Goal: Find specific page/section: Find specific page/section

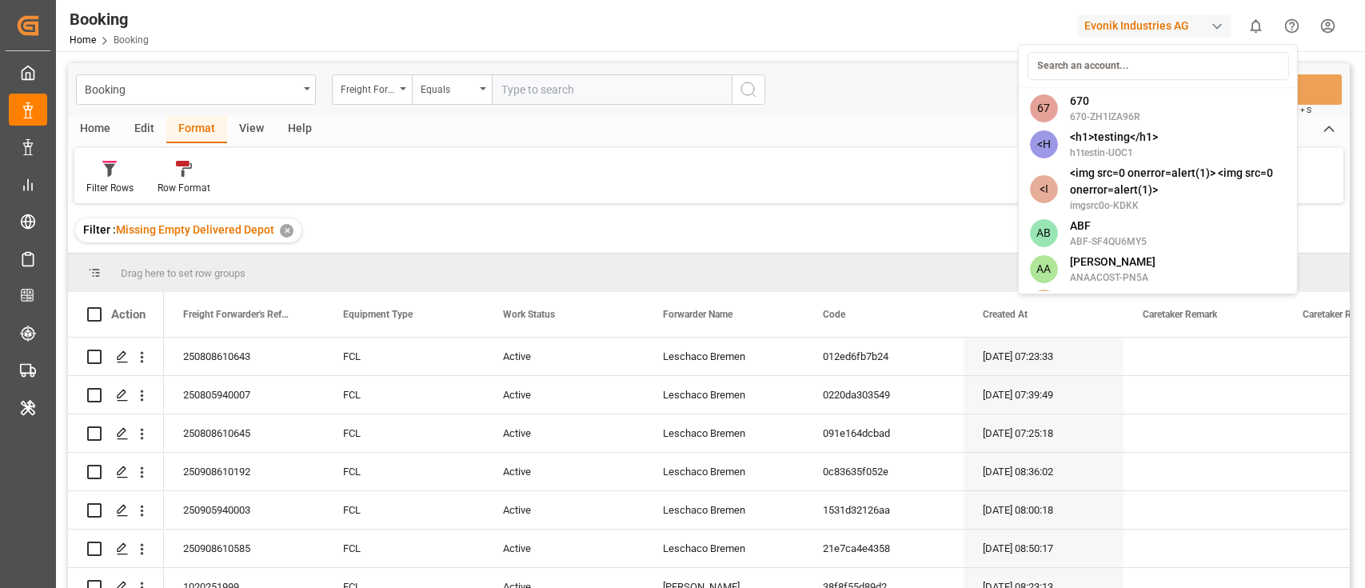
click at [1149, 29] on div "Evonik Industries AG" at bounding box center [1154, 25] width 153 height 23
click at [1106, 66] on input at bounding box center [1156, 66] width 261 height 28
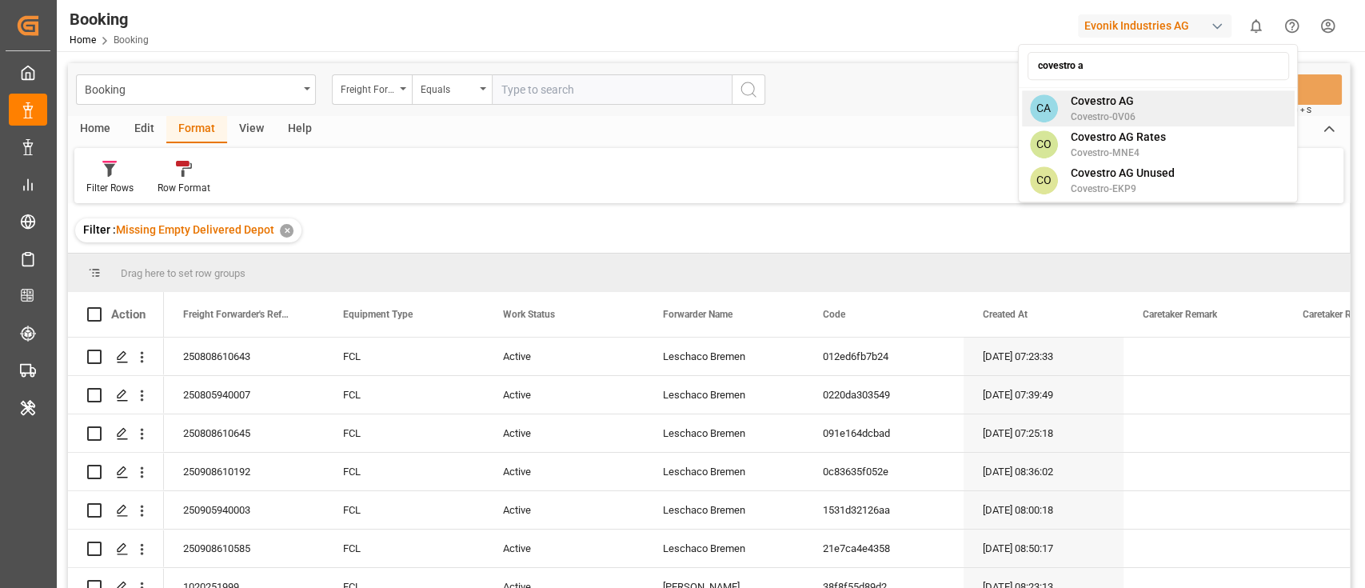
type input "covestro a"
click at [1146, 115] on div "CA Covestro AG Covestro-0V06" at bounding box center [1157, 108] width 273 height 36
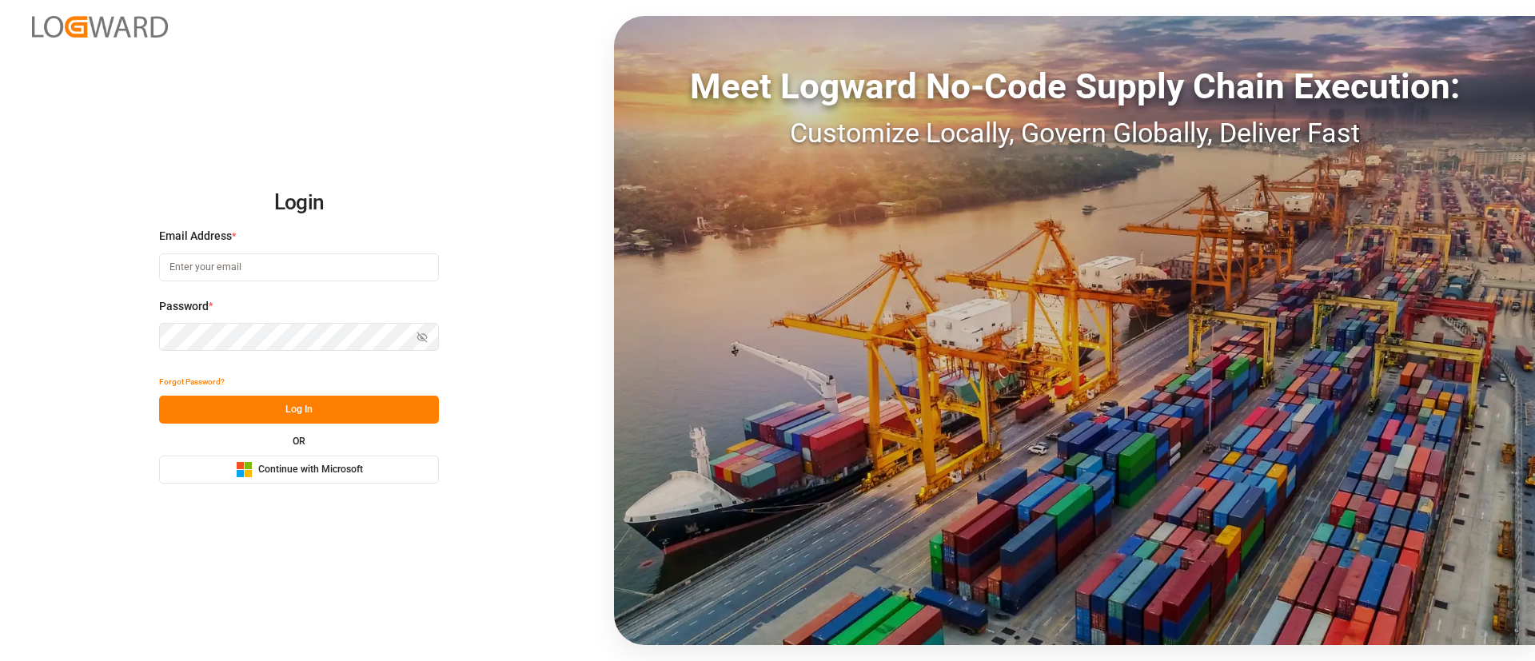
click at [267, 464] on span "Continue with Microsoft" at bounding box center [310, 470] width 105 height 14
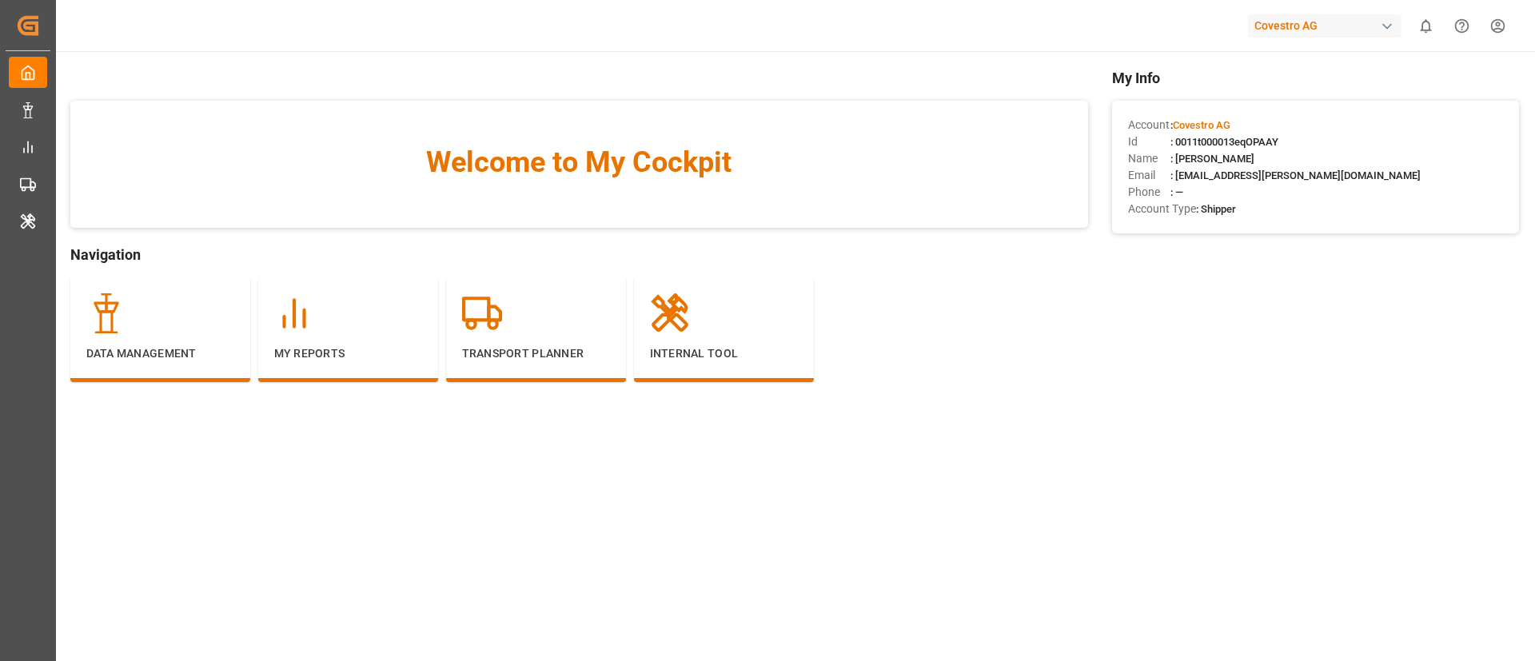
drag, startPoint x: 1179, startPoint y: 125, endPoint x: 1247, endPoint y: 127, distance: 68.0
click at [1247, 127] on div "Account : Covestro AG" at bounding box center [1315, 125] width 375 height 17
copy span "Covestro AG"
click at [498, 341] on div "Transport Planner" at bounding box center [536, 327] width 148 height 69
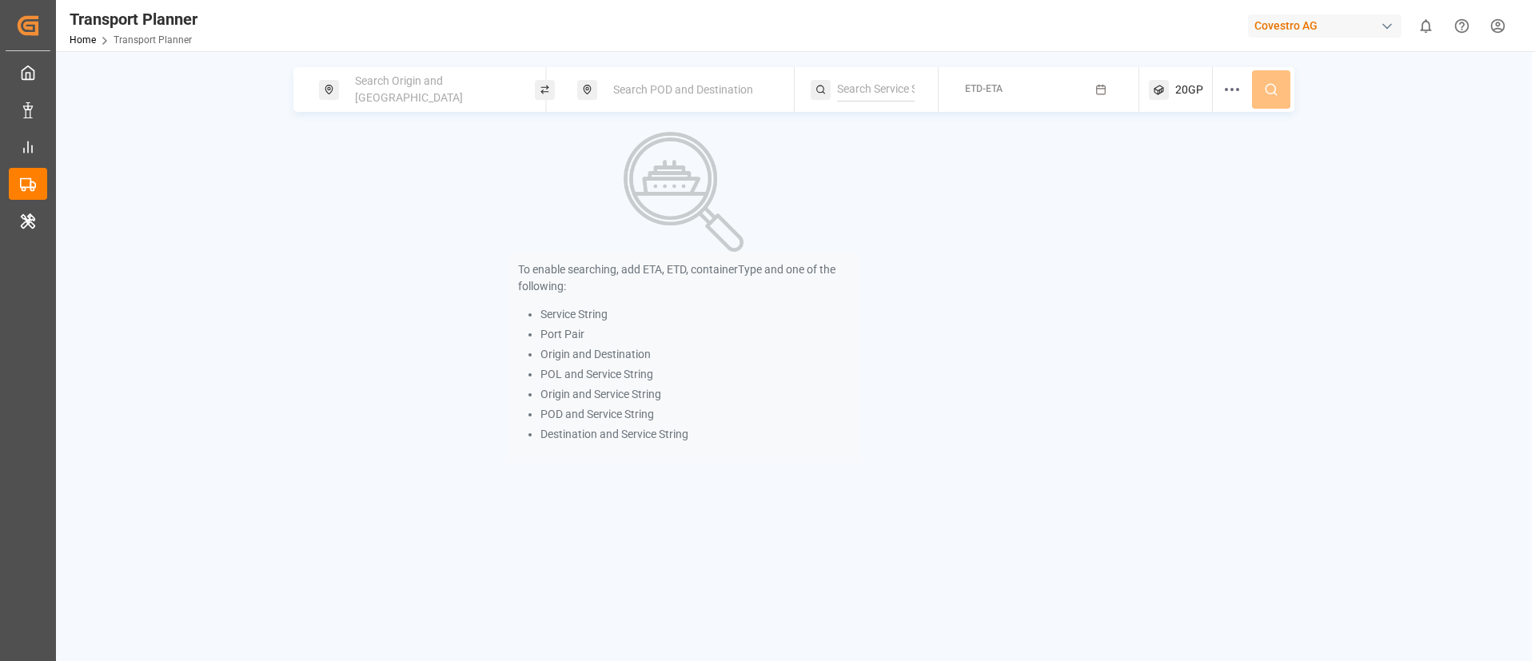
click at [1327, 13] on div "Covestro AG" at bounding box center [1328, 25] width 160 height 30
click at [1327, 13] on html "Created by potrace 1.15, written by Peter Selinger 2001-2017 Created by potrace…" at bounding box center [767, 330] width 1535 height 661
click at [1327, 13] on div "Covestro AG" at bounding box center [1328, 25] width 160 height 30
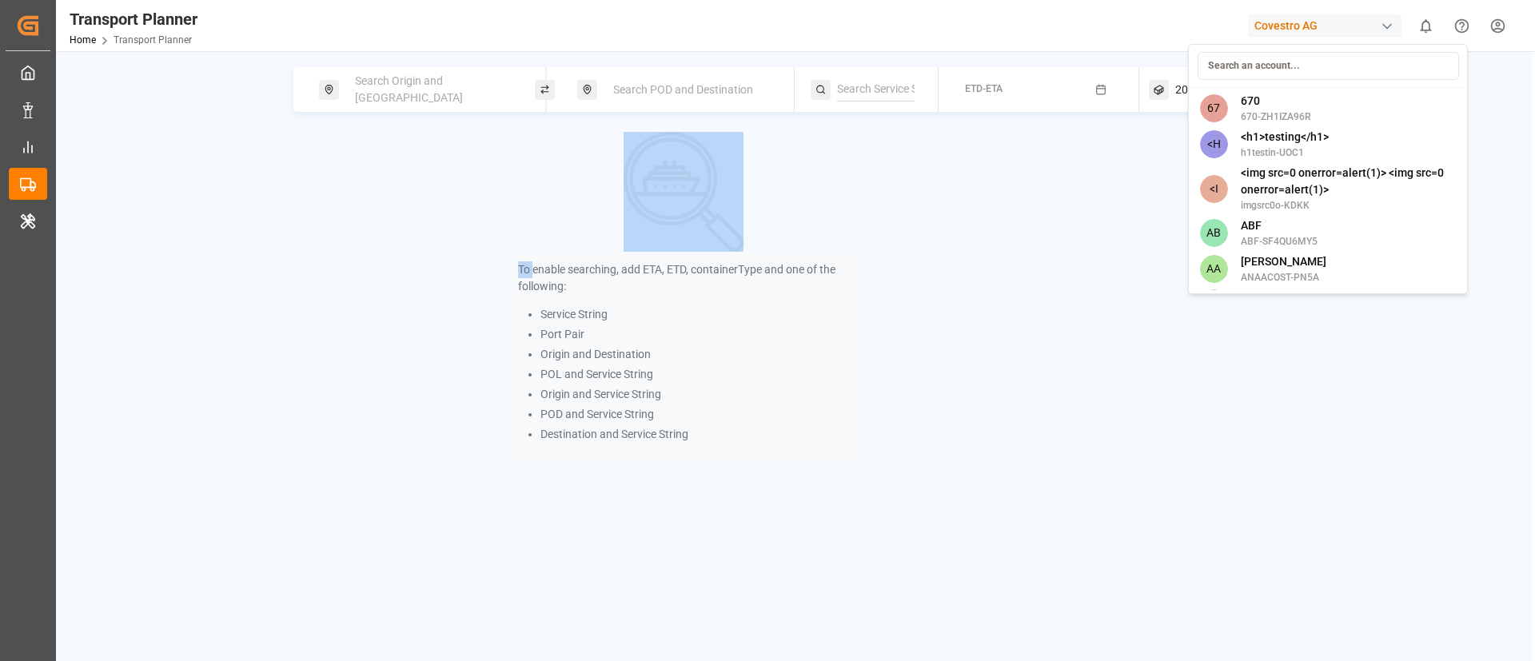
click at [1343, 25] on div "Covestro AG" at bounding box center [1324, 25] width 153 height 23
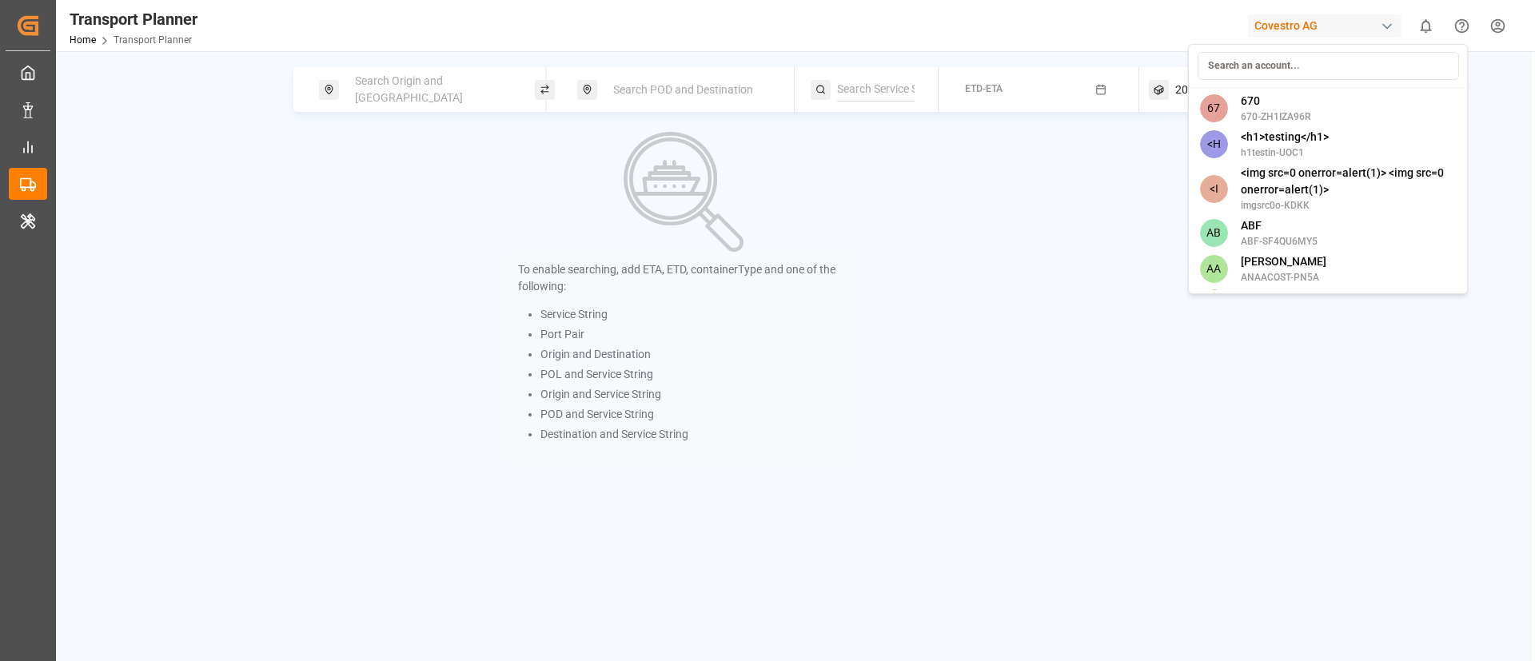
click at [1328, 58] on input at bounding box center [1327, 66] width 261 height 28
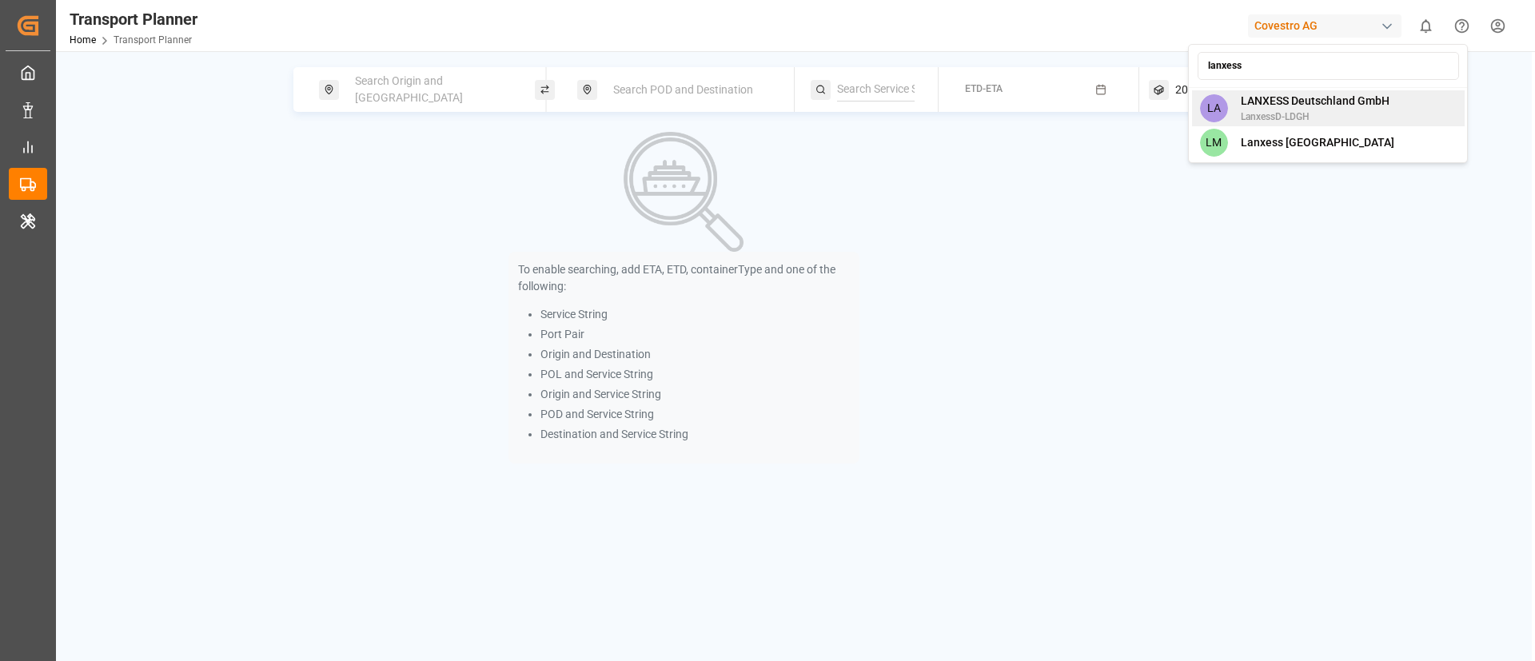
type input "lanxess"
click at [1303, 114] on span "LanxessD-LDGH" at bounding box center [1315, 117] width 149 height 14
